Goal: Contribute content: Add original content to the website for others to see

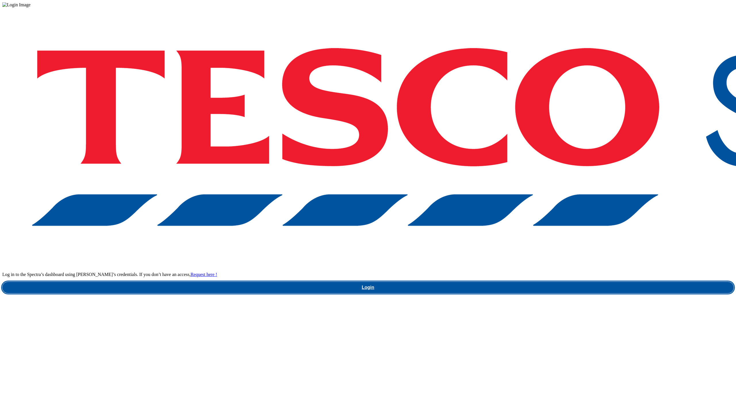
click at [555, 282] on link "Login" at bounding box center [367, 287] width 731 height 11
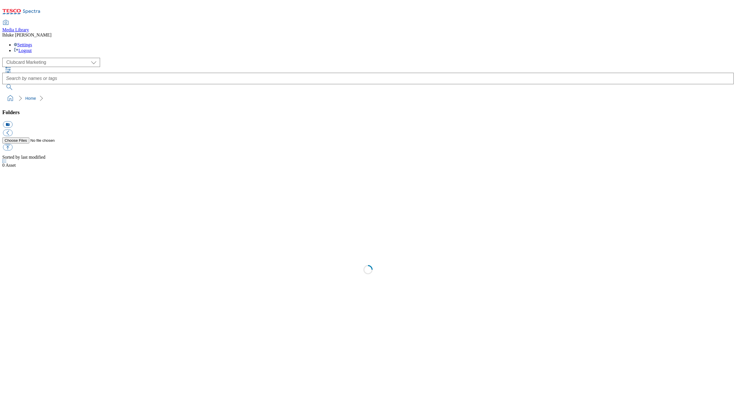
scroll to position [1, 0]
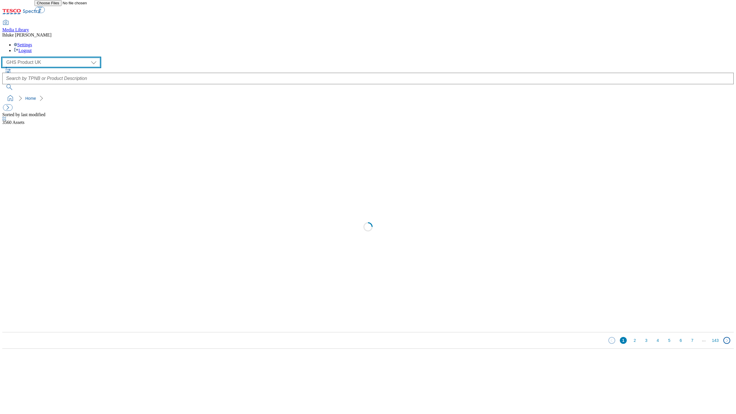
select select "flare-ghs-mktg"
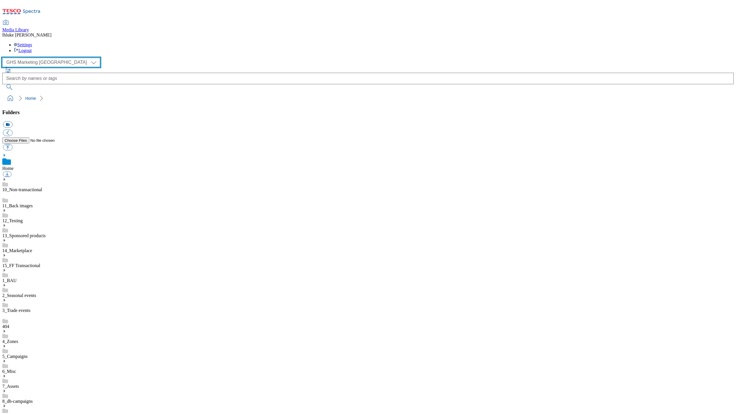
scroll to position [14, 0]
click at [30, 308] on link "3_Trade events" at bounding box center [16, 310] width 28 height 5
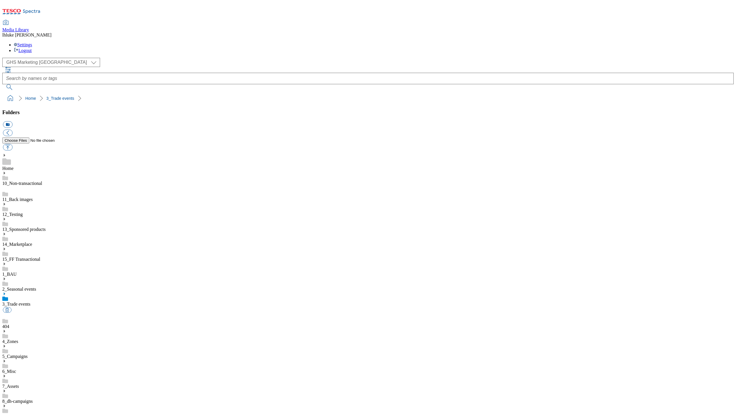
click at [14, 166] on link "Home" at bounding box center [7, 168] width 11 height 5
click at [30, 308] on link "3_Trade events" at bounding box center [16, 310] width 28 height 5
click at [36, 287] on link "2_Seasonal events" at bounding box center [19, 289] width 34 height 5
click at [40, 181] on link "10_Non-transactional" at bounding box center [22, 183] width 40 height 5
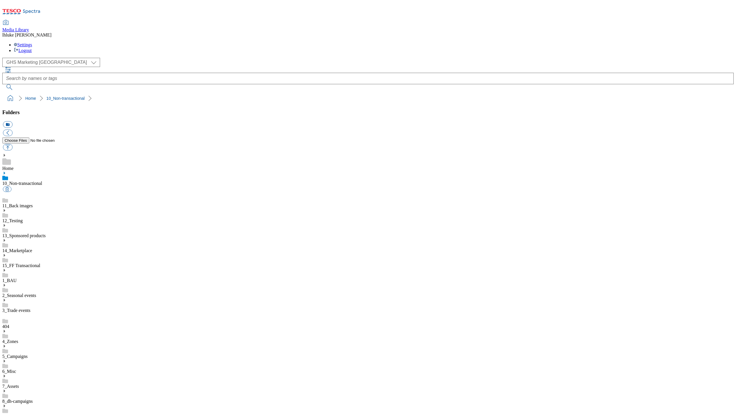
click at [31, 109] on div "Folders icon_new_folder" at bounding box center [367, 130] width 731 height 43
click at [14, 166] on link "Home" at bounding box center [7, 168] width 11 height 5
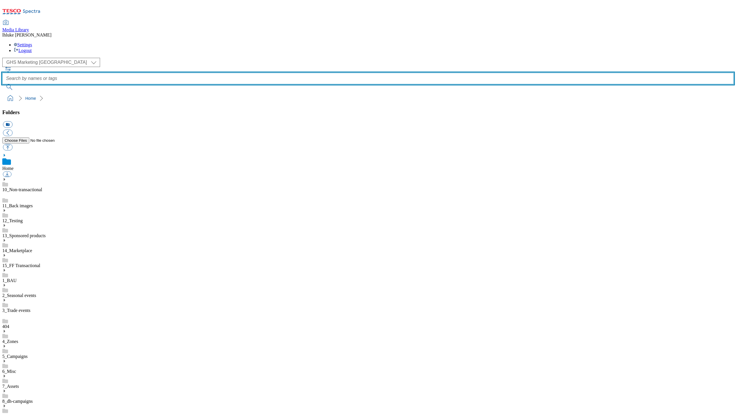
click at [284, 73] on input "text" at bounding box center [367, 78] width 731 height 11
type input "everything"
click at [17, 84] on button "submit" at bounding box center [9, 87] width 15 height 6
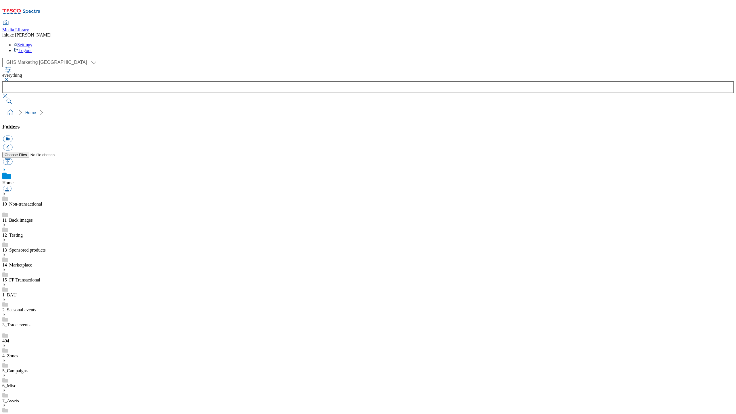
click at [225, 72] on div "( optional ) Clubcard Marketing Clubcard ROI Dotcom UK Emails GHS Marketing UK …" at bounding box center [367, 88] width 731 height 60
click at [9, 78] on button "button" at bounding box center [5, 79] width 7 height 3
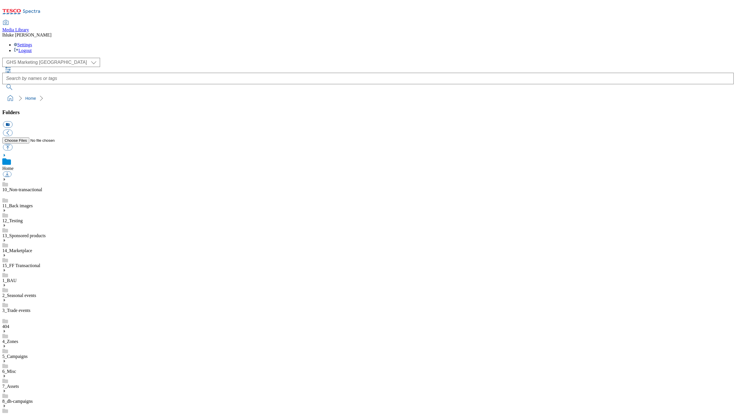
click at [30, 308] on link "3_Trade events" at bounding box center [16, 310] width 28 height 5
click at [5, 292] on use at bounding box center [4, 293] width 1 height 3
click at [6, 292] on icon at bounding box center [4, 294] width 4 height 4
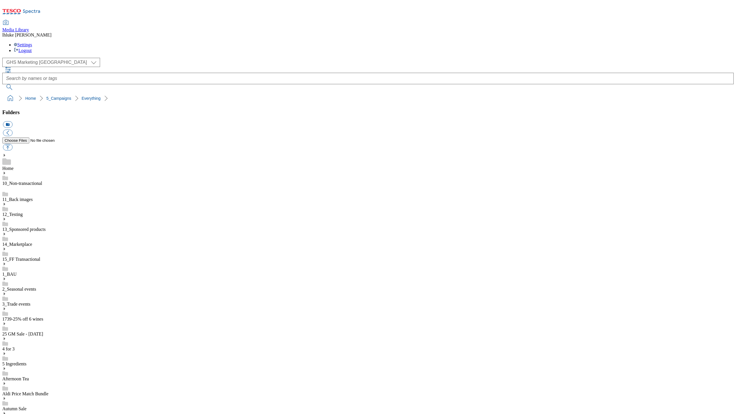
click at [12, 144] on button "button" at bounding box center [7, 147] width 9 height 7
type input "C:\fakepath\2532-GHS-TradeStamp-743x430-PorkWinePairing.jpg"
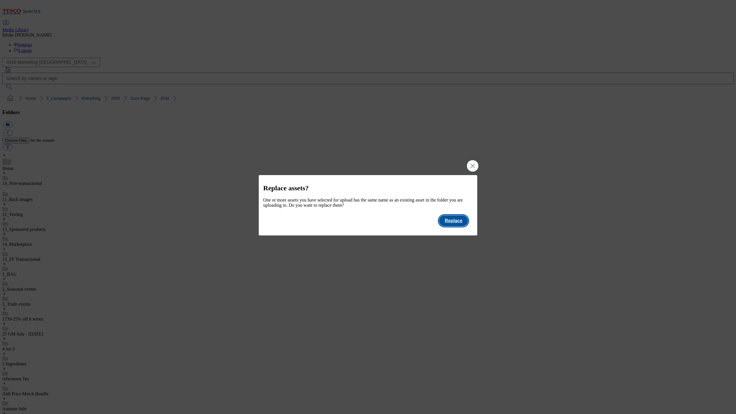
click at [460, 226] on button "Replace" at bounding box center [453, 220] width 29 height 11
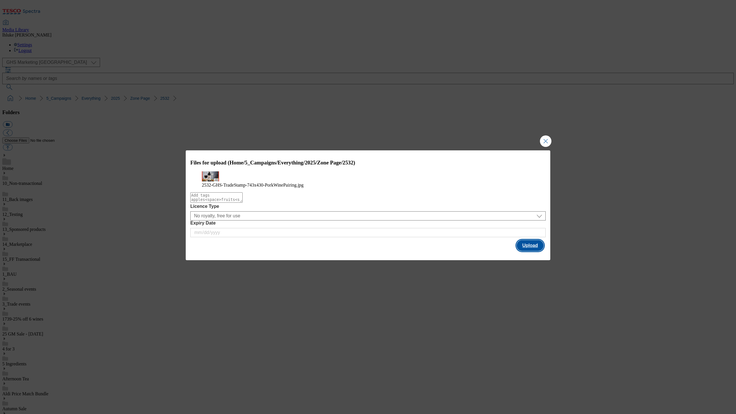
click at [532, 251] on button "Upload" at bounding box center [530, 245] width 27 height 11
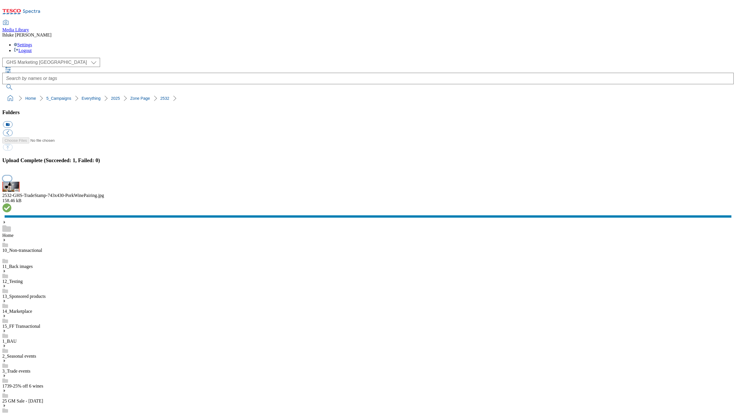
click at [11, 181] on button "button" at bounding box center [7, 178] width 9 height 5
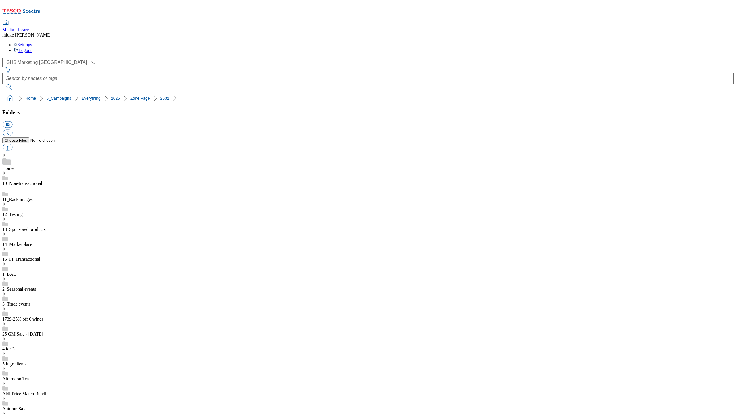
click at [12, 144] on button "button" at bounding box center [7, 147] width 9 height 7
type input "C:\fakepath\2532-GHS-TradeStamp-743x430-PorkWinePairing.jpg"
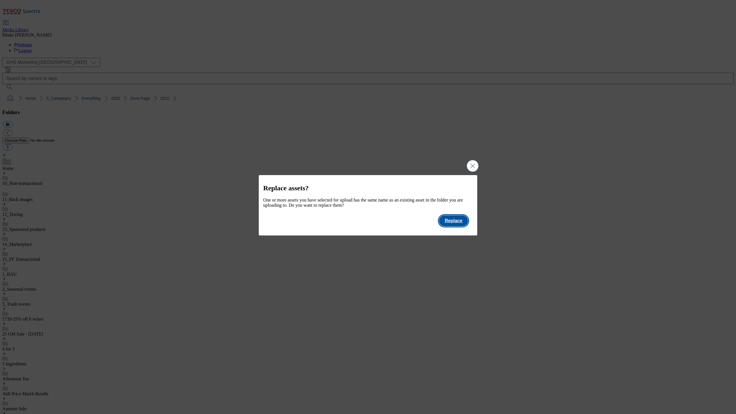
click at [463, 225] on button "Replace" at bounding box center [453, 220] width 29 height 11
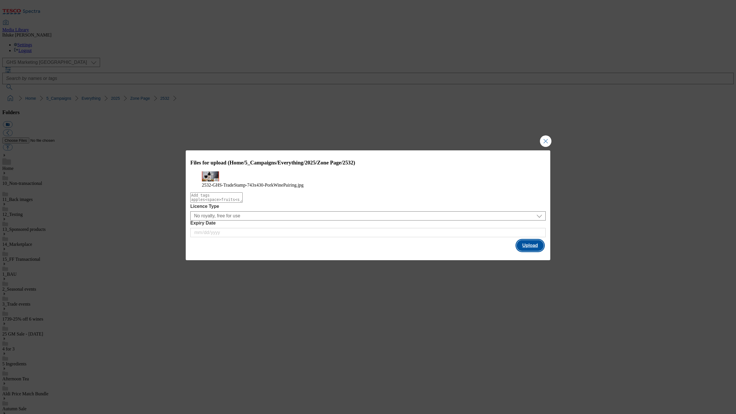
click at [537, 251] on button "Upload" at bounding box center [530, 245] width 27 height 11
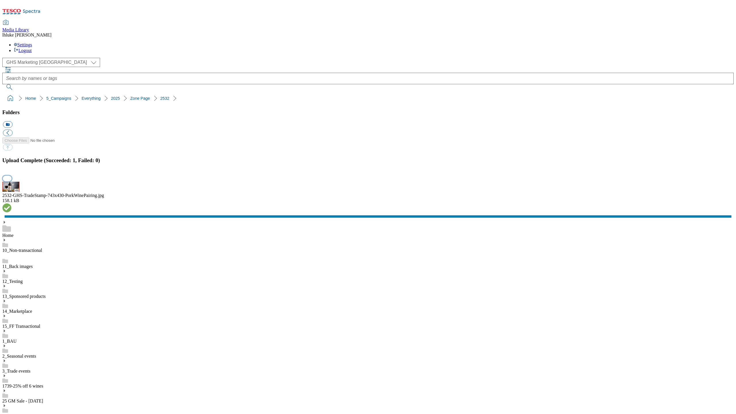
click at [11, 181] on button "button" at bounding box center [7, 178] width 9 height 5
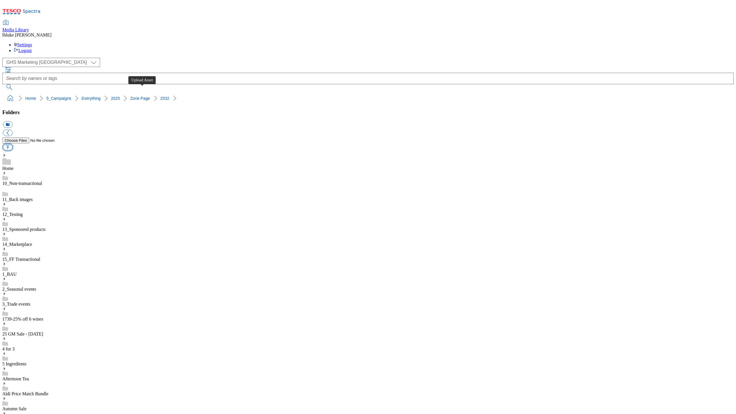
click at [12, 144] on button "button" at bounding box center [7, 147] width 9 height 7
type input "C:\fakepath\2532-GHS-TradeStamp-743x430-PorkWinePairing.jpg"
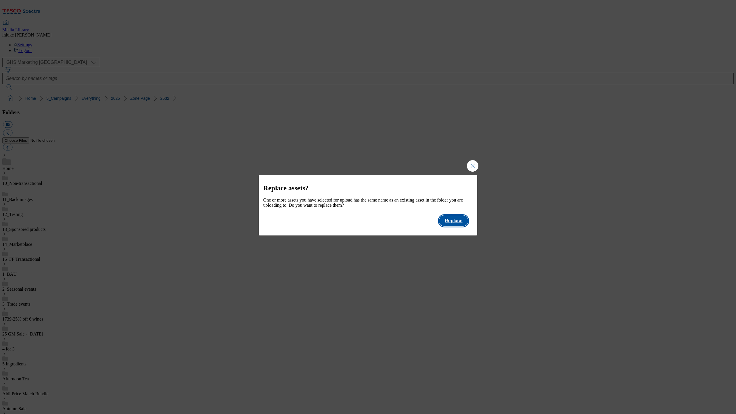
click at [462, 225] on button "Replace" at bounding box center [453, 220] width 29 height 11
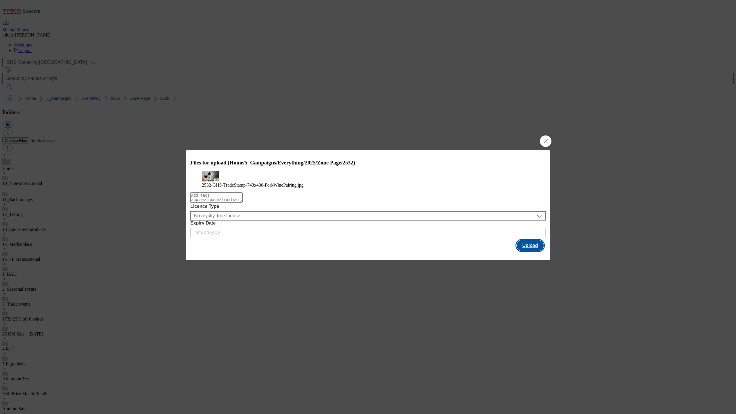
click at [527, 251] on button "Upload" at bounding box center [530, 245] width 27 height 11
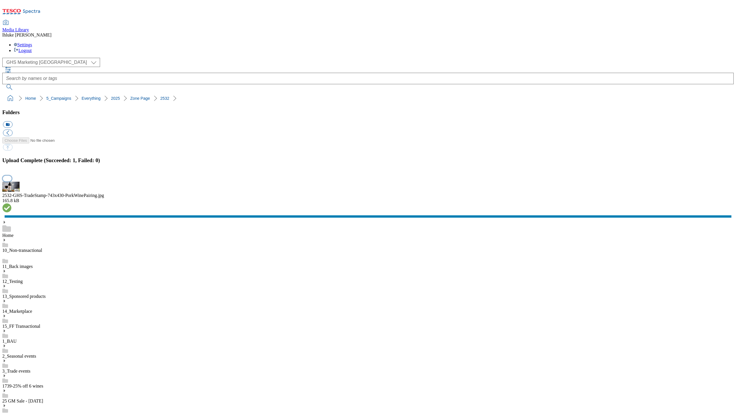
click at [11, 181] on button "button" at bounding box center [7, 178] width 9 height 5
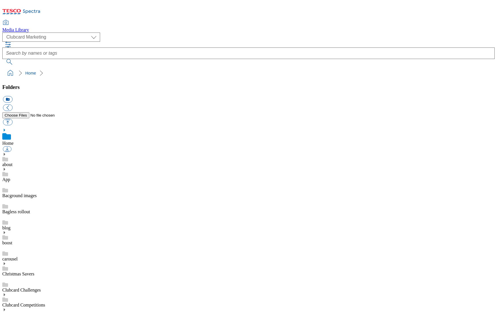
scroll to position [4, 0]
select select "flare-ghs-mktg"
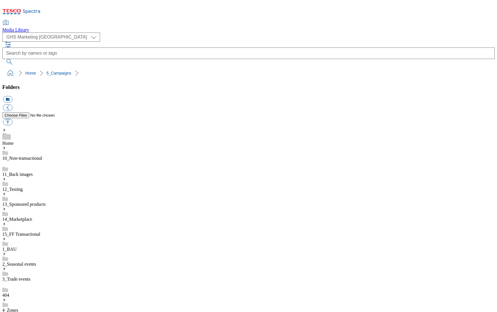
click at [6, 311] on icon at bounding box center [4, 314] width 4 height 4
click at [12, 119] on button "button" at bounding box center [7, 122] width 9 height 7
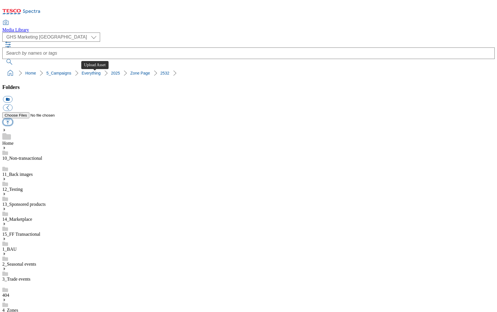
type input "C:\fakepath\2532-GHS-TradeStamp-256-Taxomony.jpg"
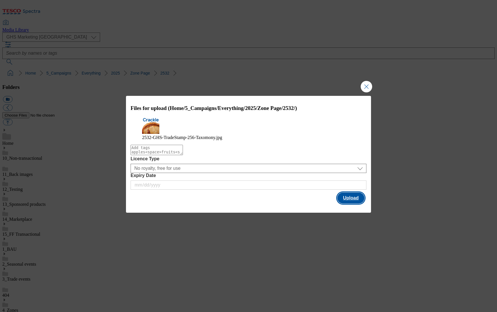
click at [351, 203] on button "Upload" at bounding box center [350, 197] width 27 height 11
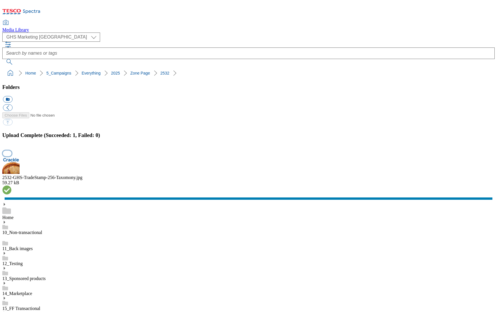
click at [11, 156] on button "button" at bounding box center [7, 152] width 9 height 5
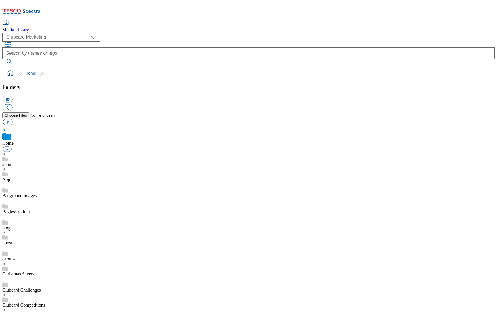
scroll to position [4, 0]
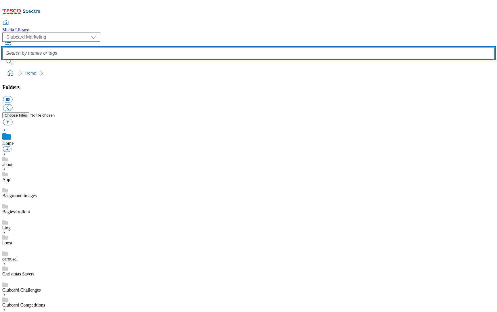
click at [177, 47] on input "text" at bounding box center [248, 52] width 492 height 11
type input "taxonomy"
click at [17, 59] on button "submit" at bounding box center [9, 62] width 15 height 6
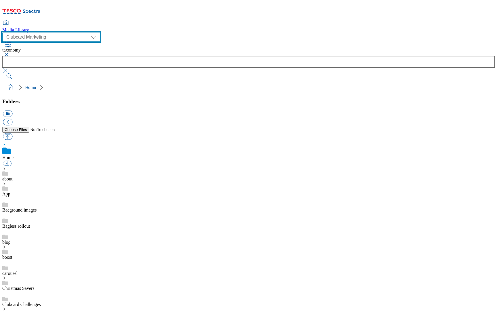
select select "flare-ghs-mktg"
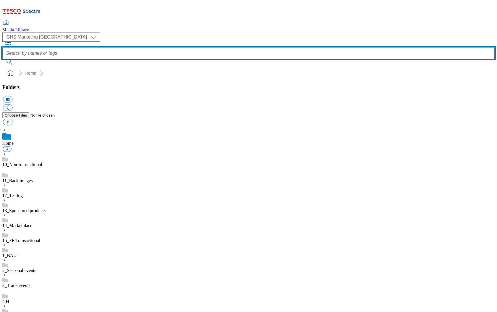
click at [202, 47] on input "text" at bounding box center [248, 52] width 492 height 11
type input "taxomony"
click at [17, 59] on button "submit" at bounding box center [9, 62] width 15 height 6
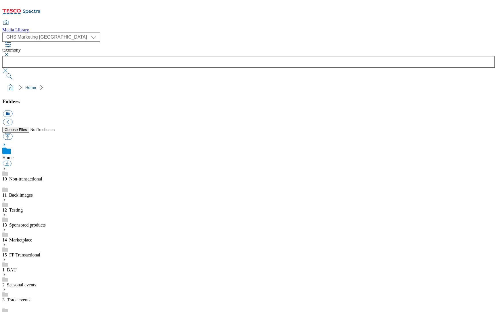
click at [9, 53] on button "button" at bounding box center [5, 54] width 7 height 3
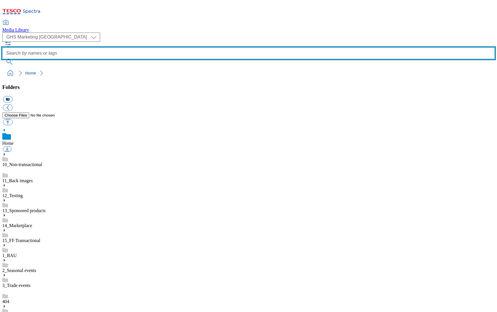
click at [198, 47] on input "text" at bounding box center [248, 52] width 492 height 11
type input "taxomony"
click at [17, 59] on button "submit" at bounding box center [9, 62] width 15 height 6
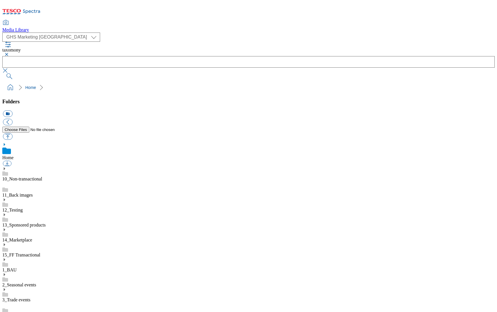
click at [9, 53] on button "button" at bounding box center [5, 54] width 7 height 3
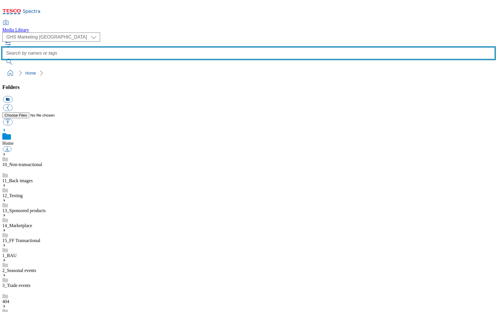
click at [197, 47] on input "text" at bounding box center [248, 52] width 492 height 11
type input "vis-nav"
click at [17, 59] on button "submit" at bounding box center [9, 62] width 15 height 6
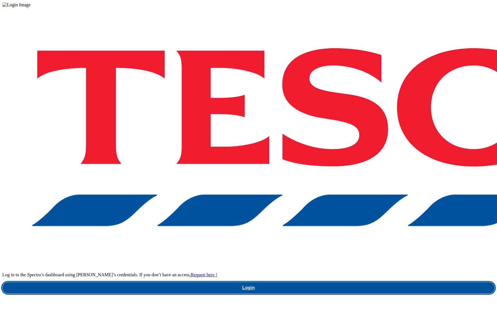
click at [373, 282] on link "Login" at bounding box center [248, 287] width 492 height 11
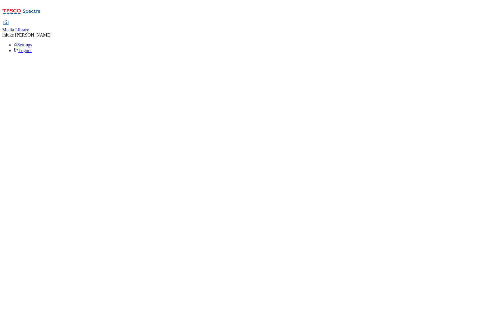
select select "flare-ghs-mktg"
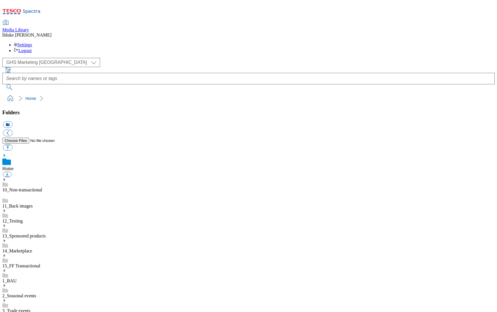
scroll to position [4, 0]
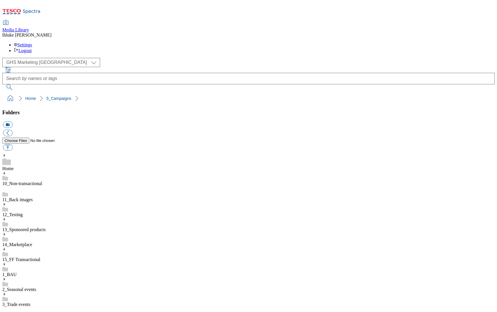
scroll to position [36, 0]
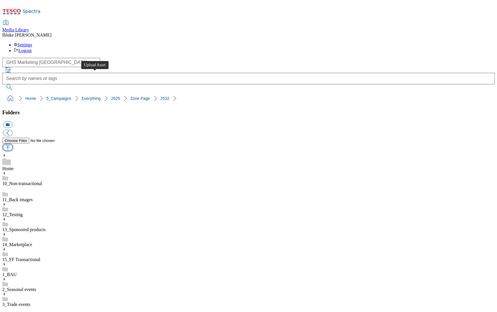
click at [12, 144] on button "button" at bounding box center [7, 147] width 9 height 7
type input "C:\fakepath\2532-GHS-TradeStamp-743x430-PorkWinePairing.jpg"
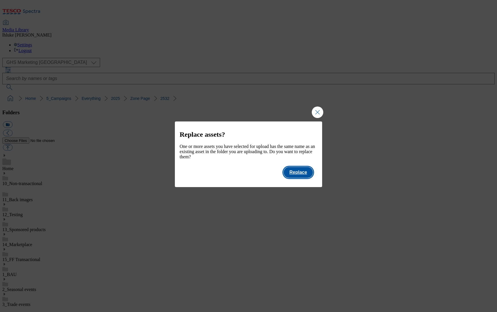
click at [299, 178] on button "Replace" at bounding box center [297, 172] width 29 height 11
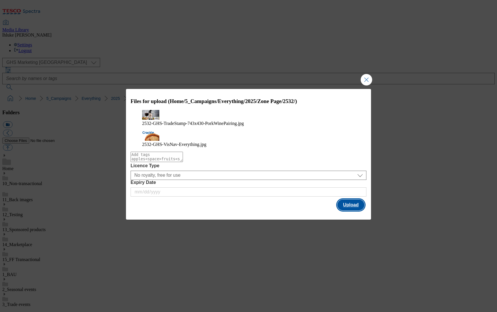
click at [351, 204] on button "Upload" at bounding box center [350, 204] width 27 height 11
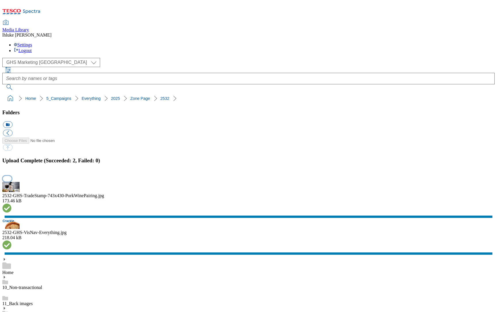
click at [11, 181] on button "button" at bounding box center [7, 178] width 9 height 5
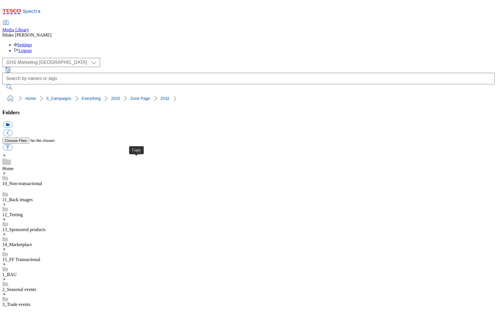
select select "flare-ghs-mktg"
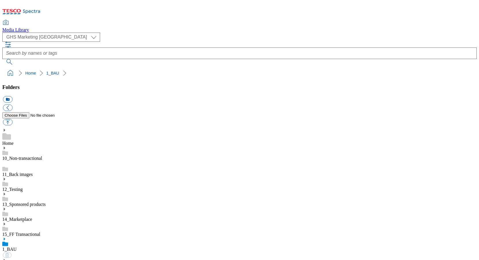
select select "flare-ghs-mktg"
